Goal: Information Seeking & Learning: Learn about a topic

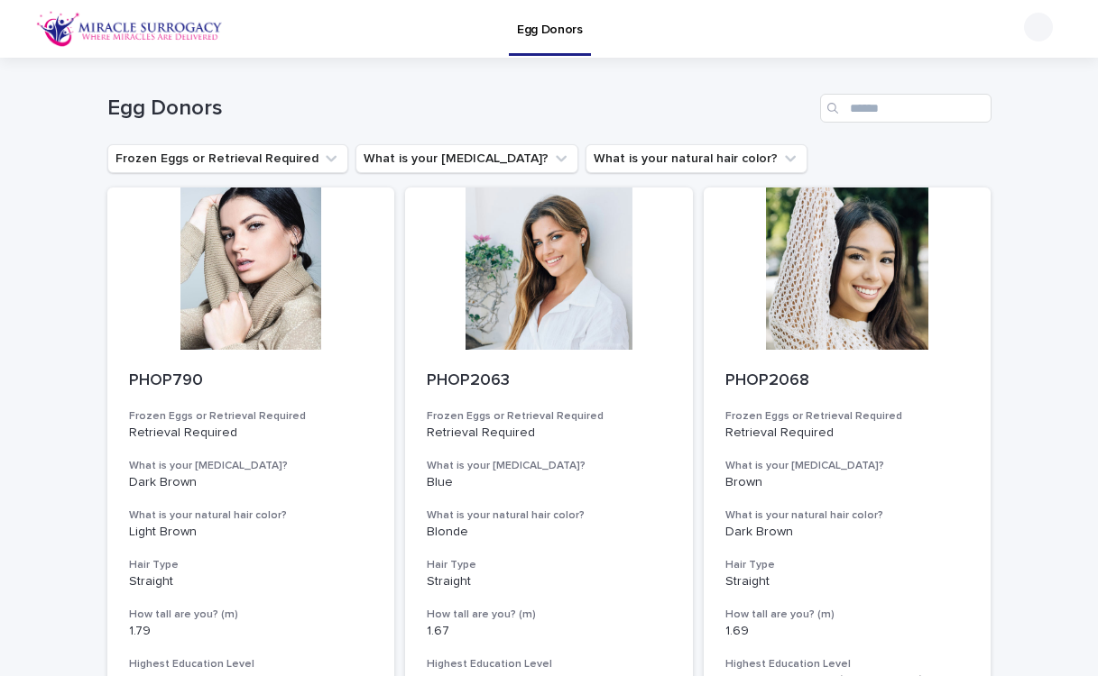
click at [153, 32] on img at bounding box center [129, 29] width 187 height 36
click at [87, 26] on img at bounding box center [129, 29] width 187 height 36
